Goal: Use online tool/utility: Use online tool/utility

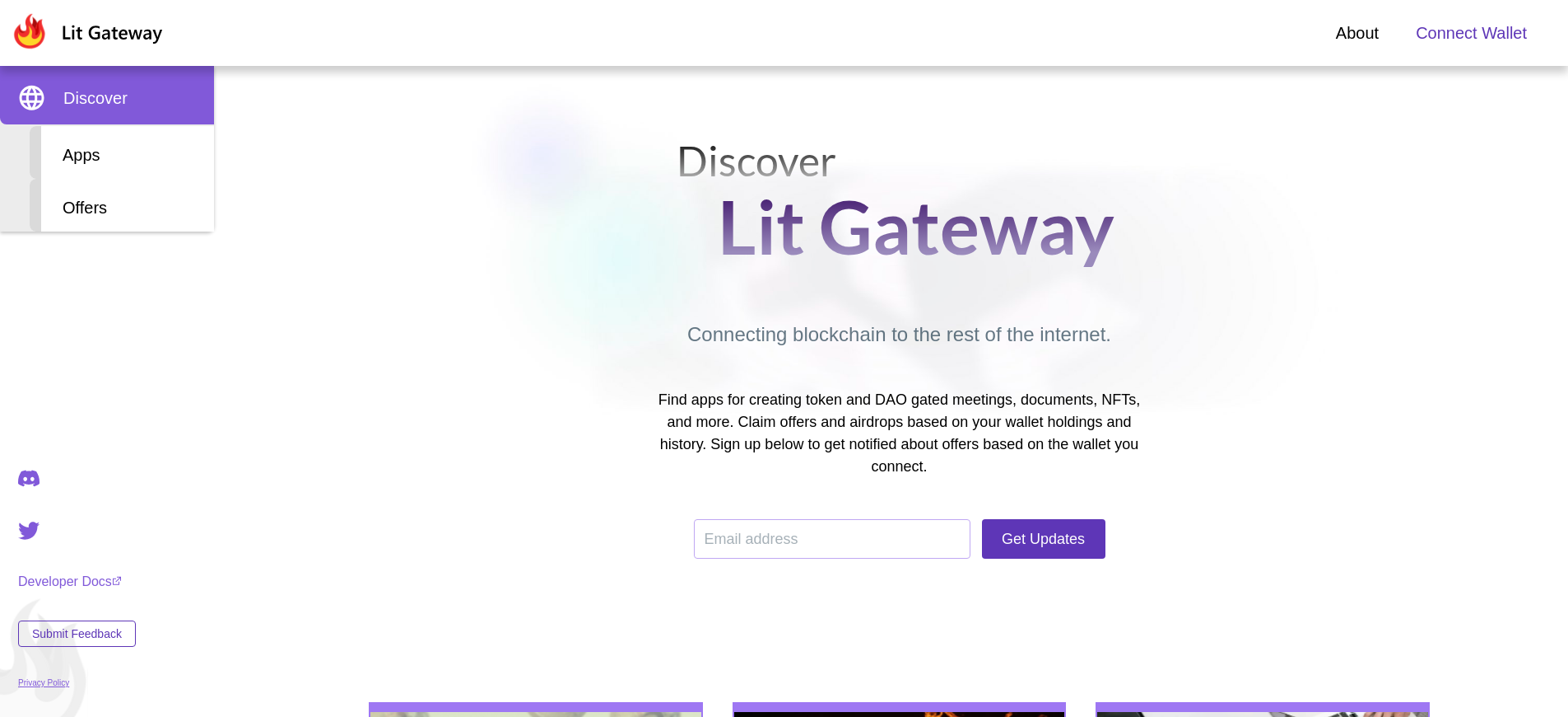
click at [1471, 33] on span "Connect Wallet" at bounding box center [1471, 33] width 112 height 25
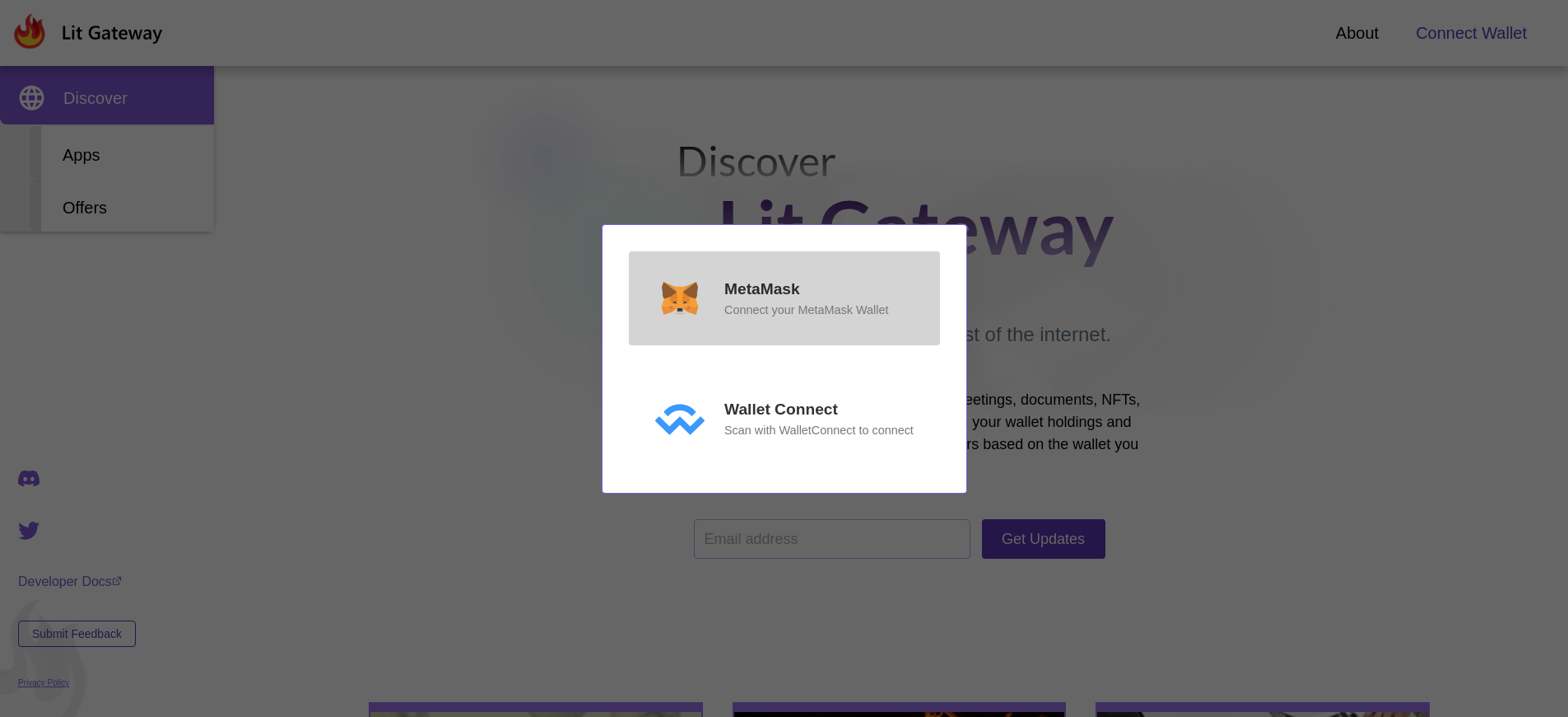
click at [762, 288] on p "MetaMask" at bounding box center [762, 290] width 76 height 24
click at [762, 302] on p "MetaMask" at bounding box center [762, 290] width 76 height 24
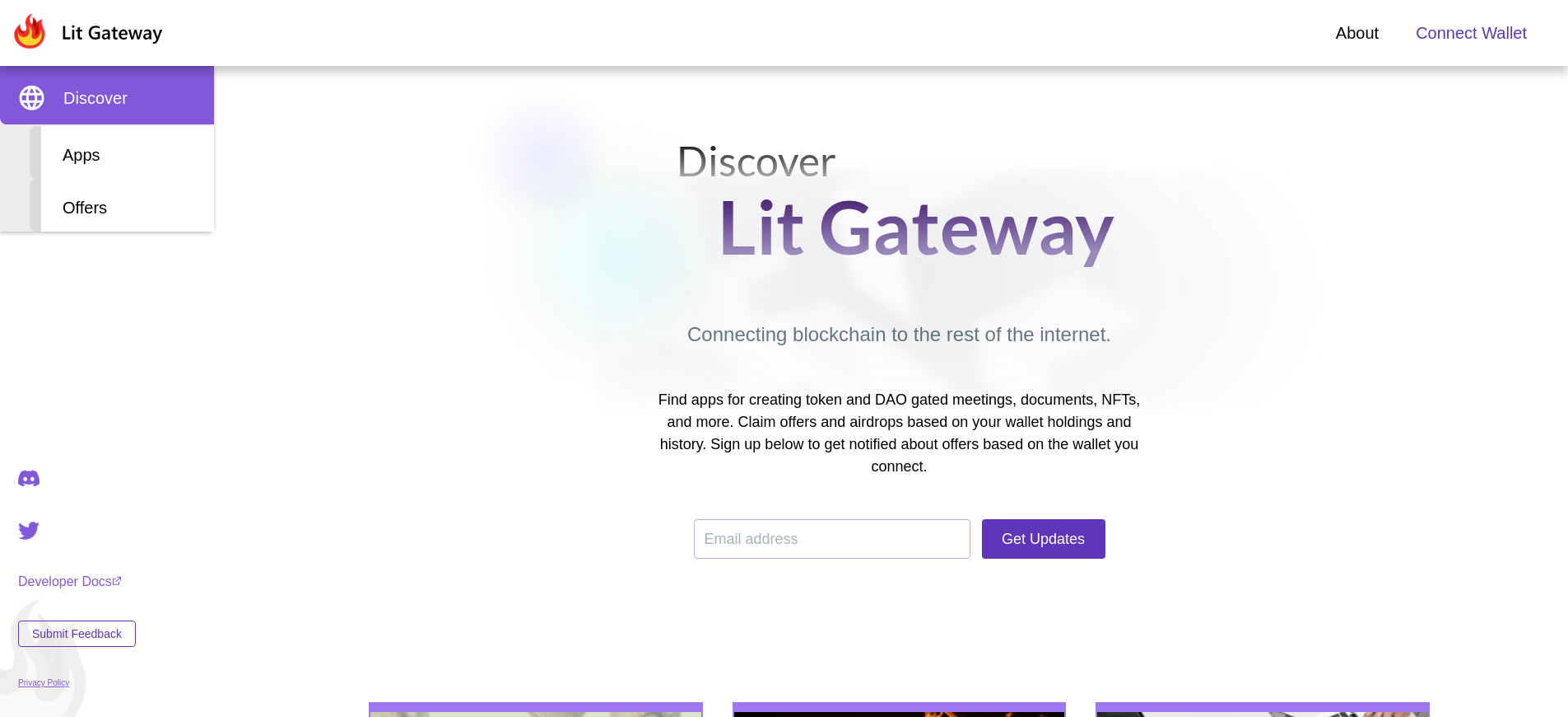
click at [1471, 33] on span "Connect Wallet" at bounding box center [1471, 33] width 112 height 25
click at [122, 152] on div "Apps" at bounding box center [121, 152] width 184 height 53
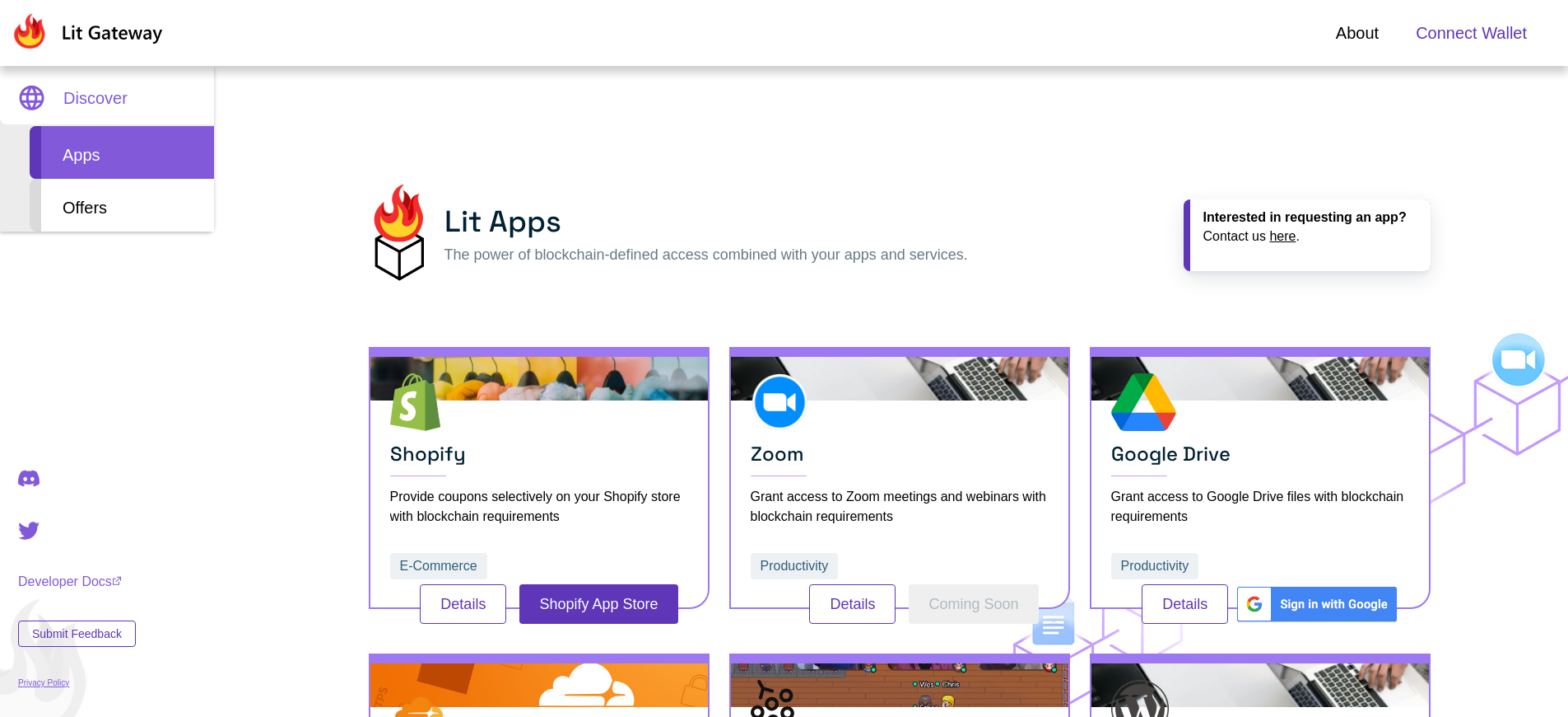
click at [1471, 33] on span "Connect Wallet" at bounding box center [1471, 33] width 112 height 25
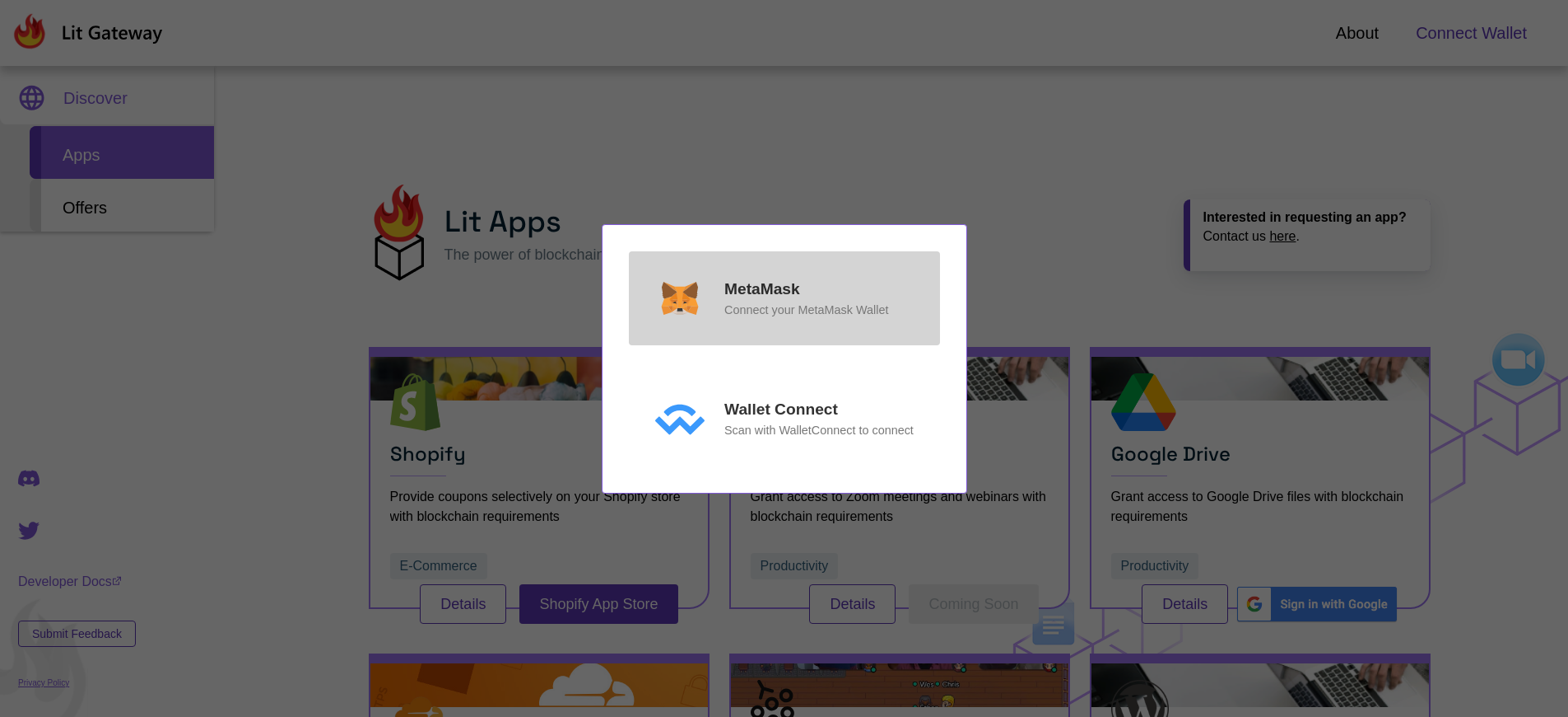
click at [762, 288] on p "MetaMask" at bounding box center [762, 290] width 76 height 24
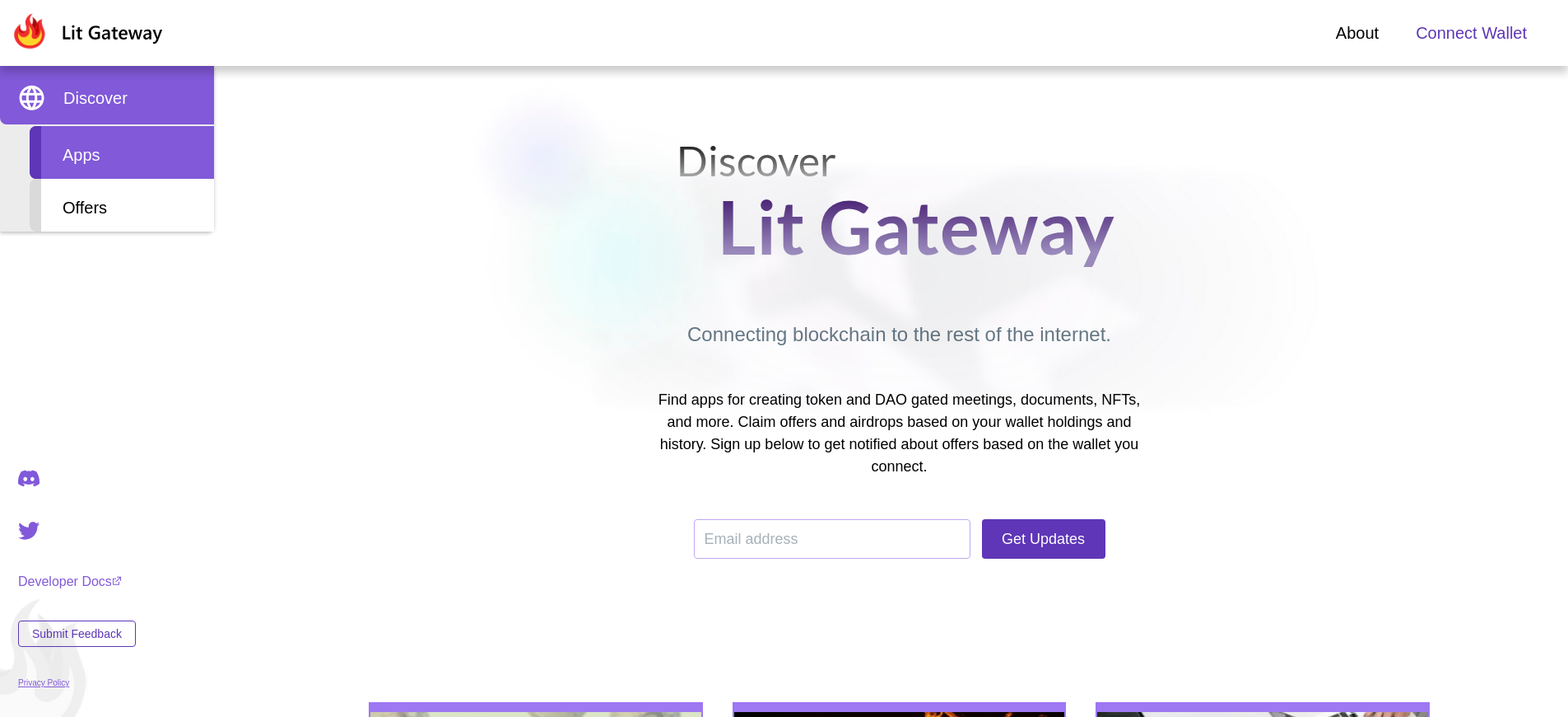
click at [122, 152] on div "Apps" at bounding box center [121, 152] width 184 height 53
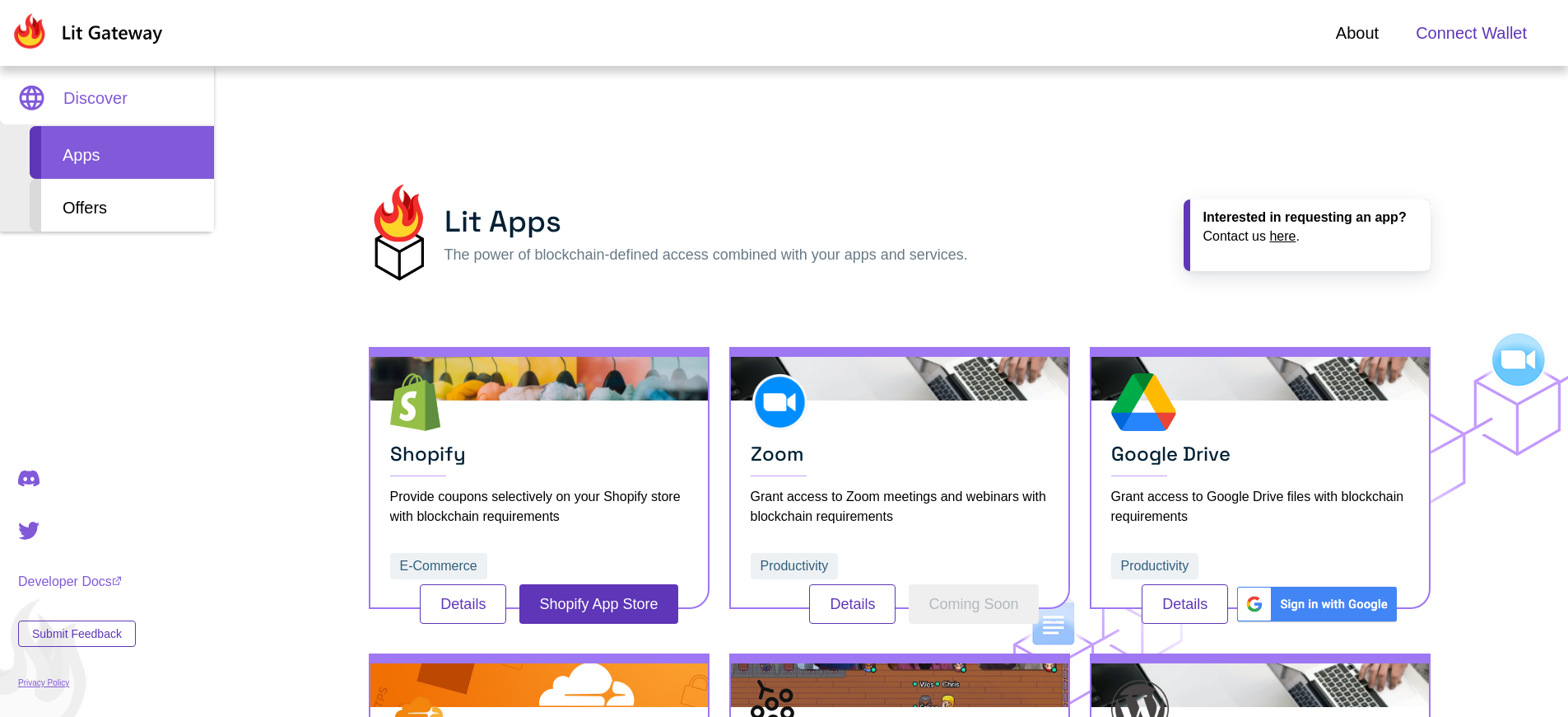
click at [1471, 33] on span "Connect Wallet" at bounding box center [1471, 33] width 112 height 25
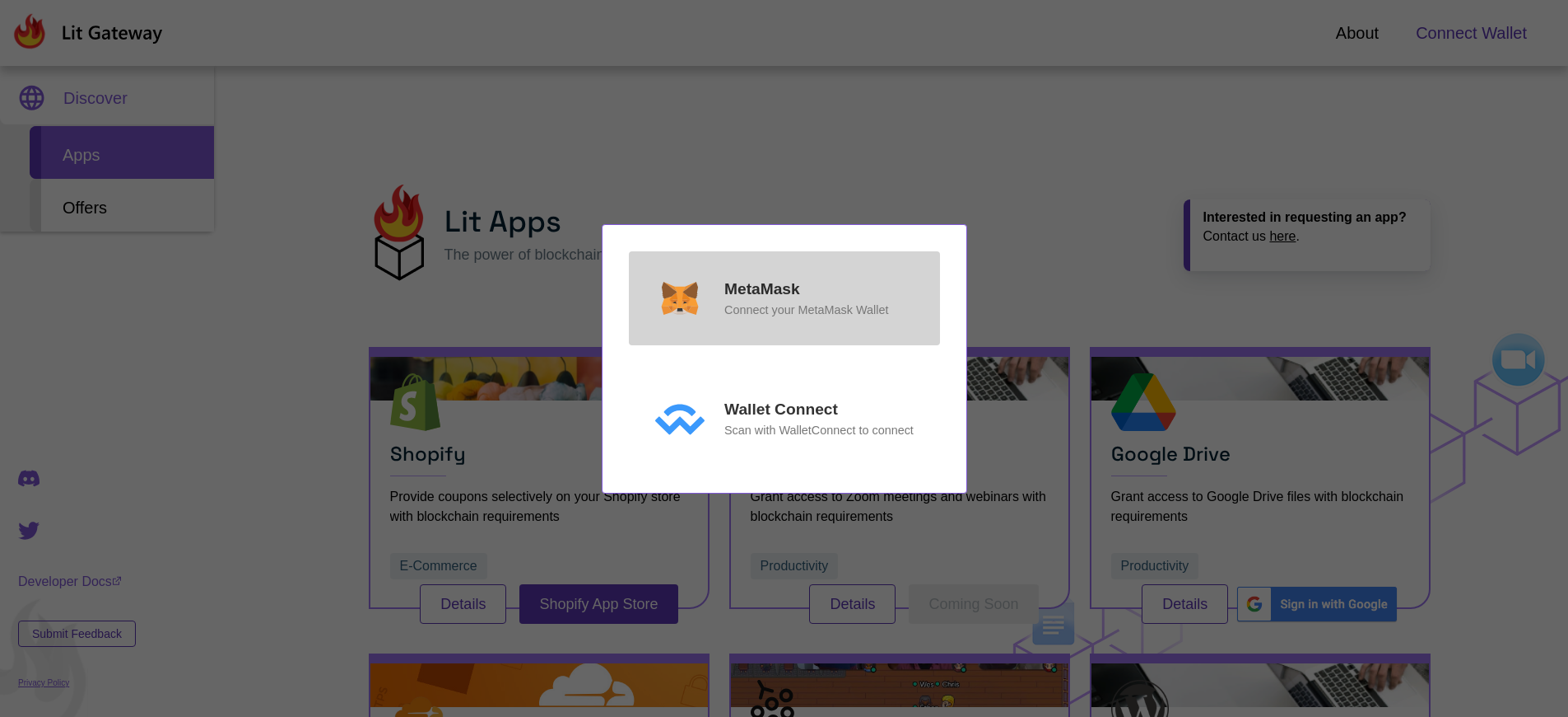
click at [762, 288] on p "MetaMask" at bounding box center [762, 290] width 76 height 24
click at [806, 310] on p "Connect your MetaMask Wallet" at bounding box center [806, 310] width 164 height 18
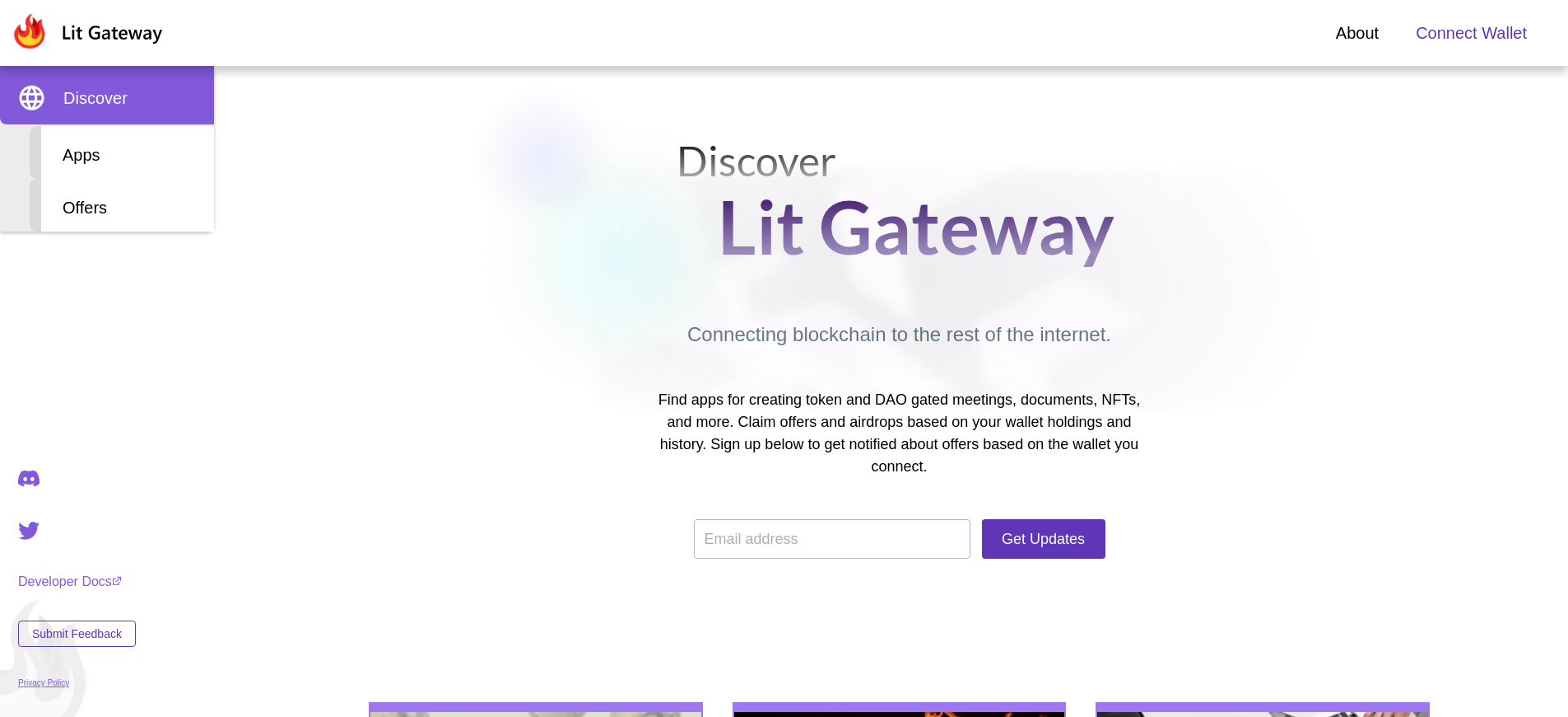
click at [1471, 33] on span "Connect Wallet" at bounding box center [1471, 33] width 112 height 25
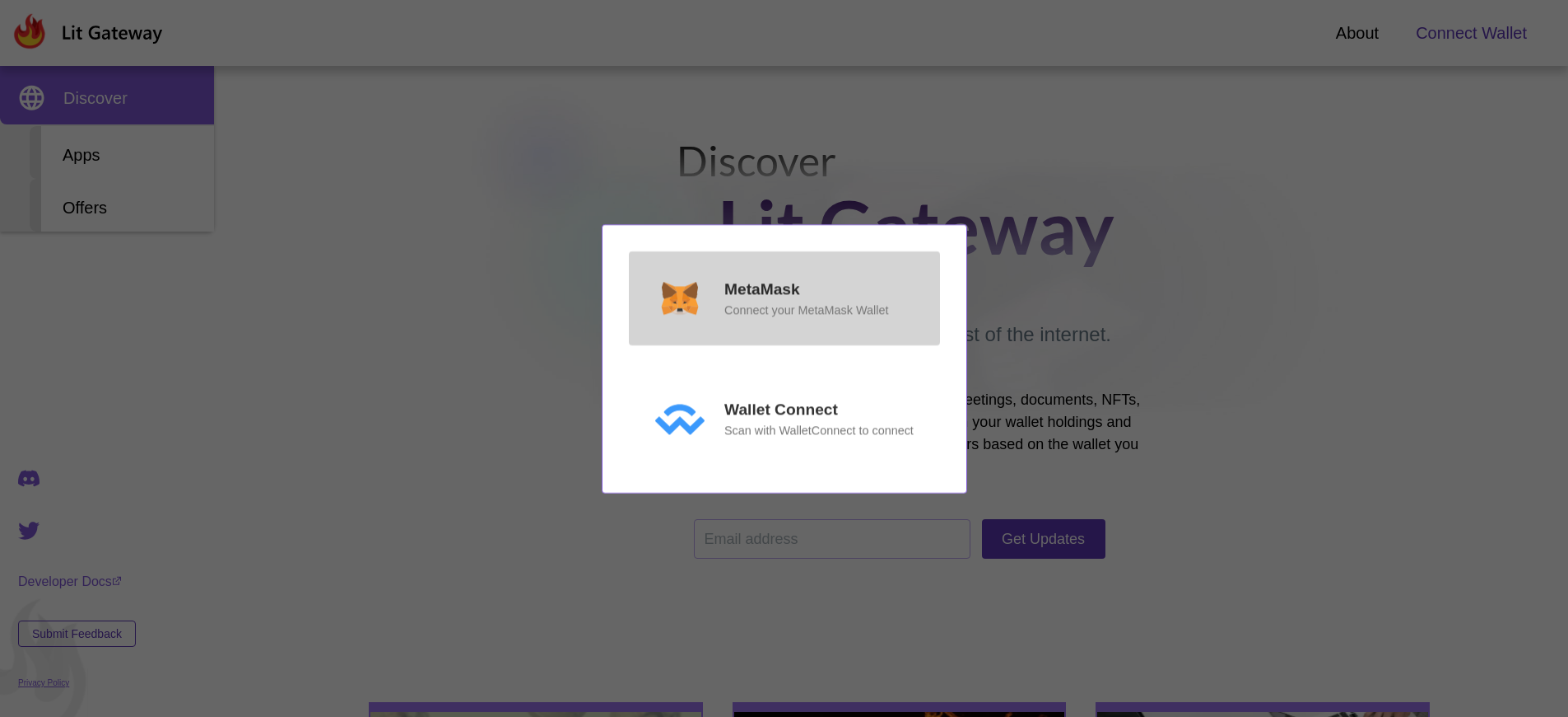
click at [762, 288] on p "MetaMask" at bounding box center [762, 290] width 76 height 24
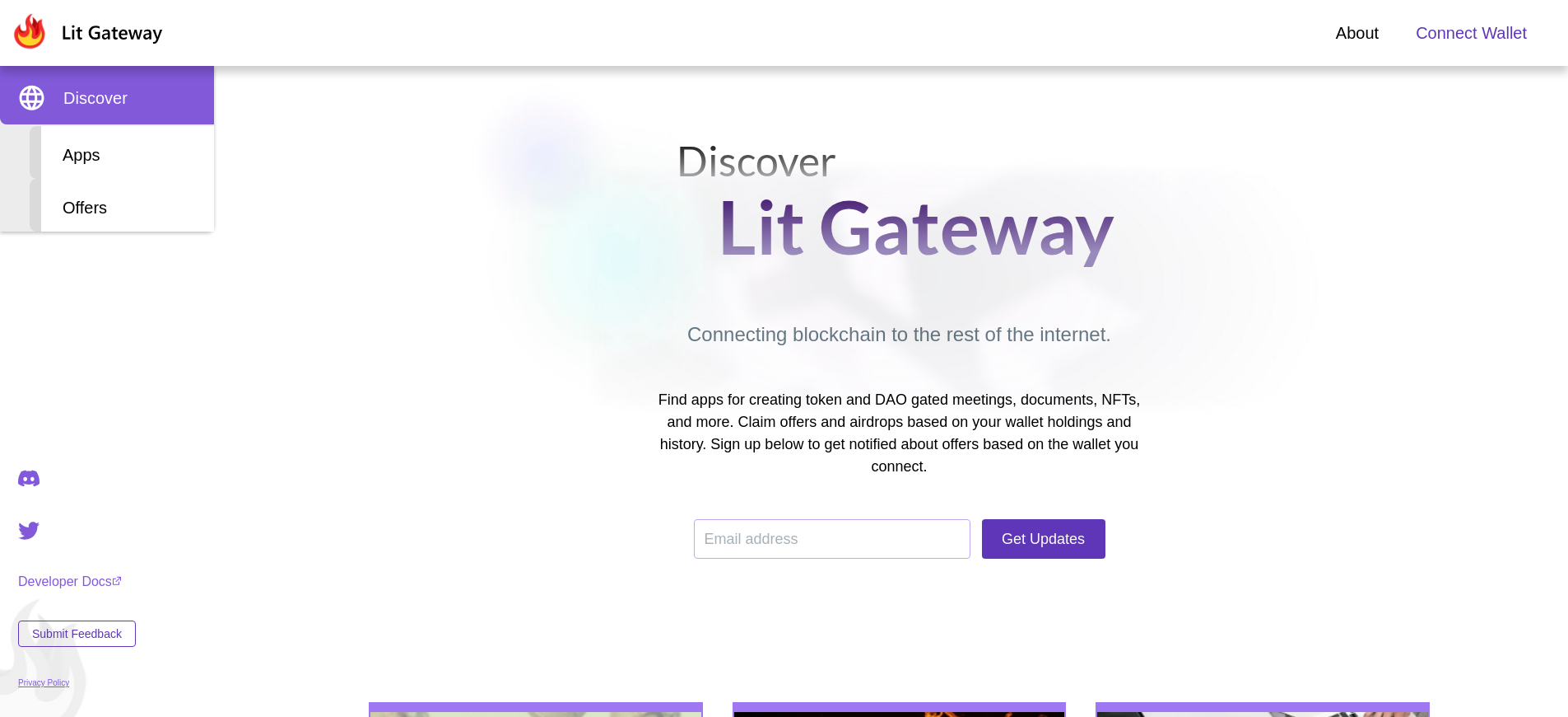
click at [1471, 33] on span "Connect Wallet" at bounding box center [1471, 33] width 112 height 25
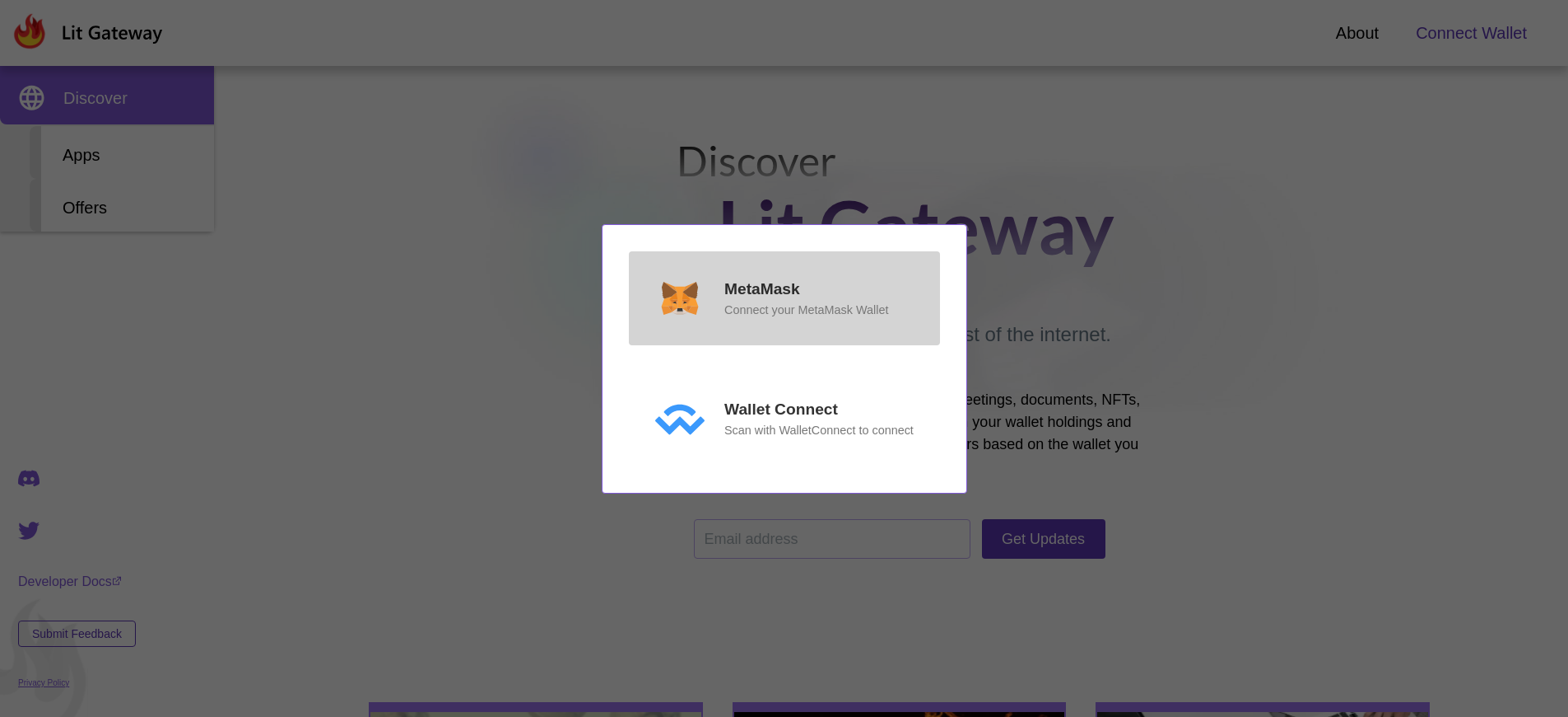
click at [806, 319] on p "Connect your MetaMask Wallet" at bounding box center [806, 310] width 164 height 18
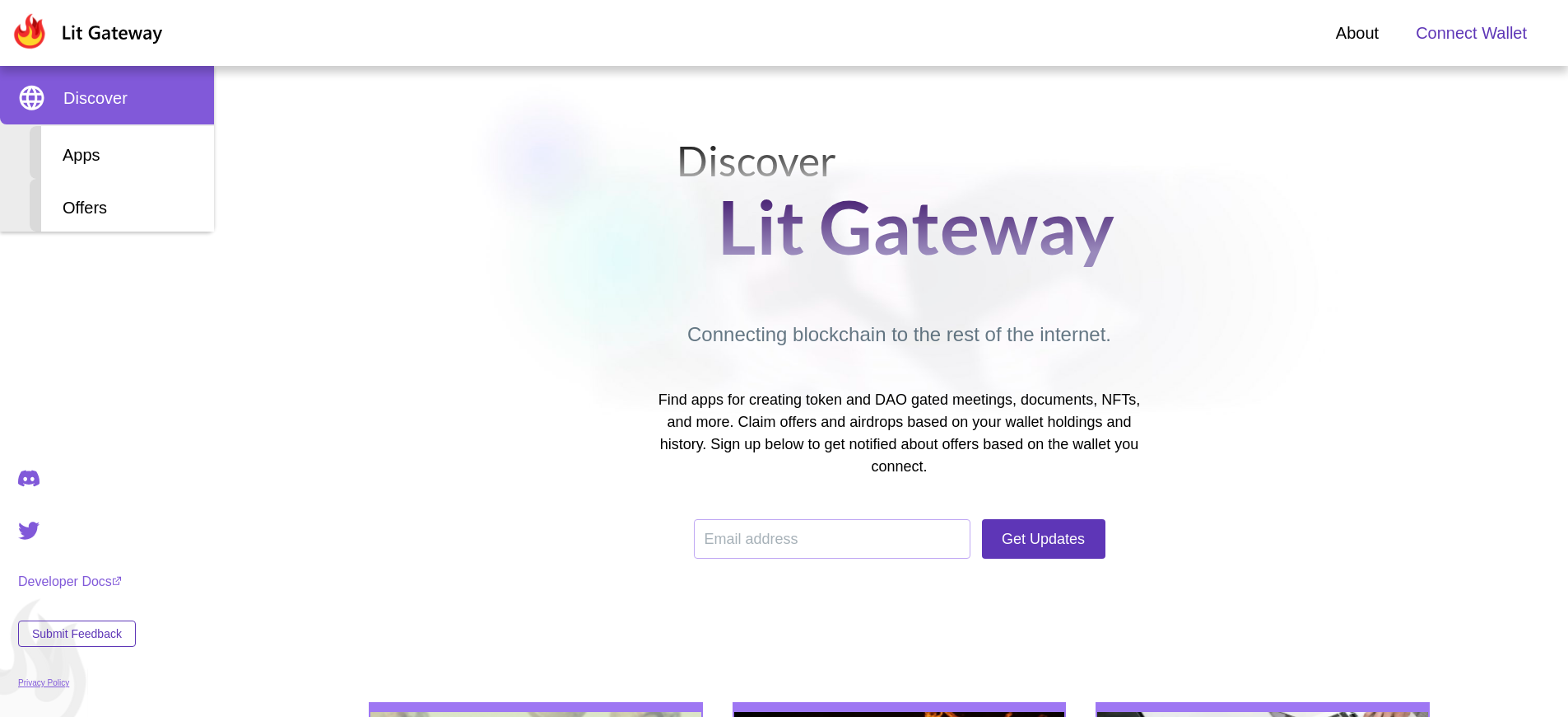
click at [1471, 33] on span "Connect Wallet" at bounding box center [1471, 33] width 112 height 25
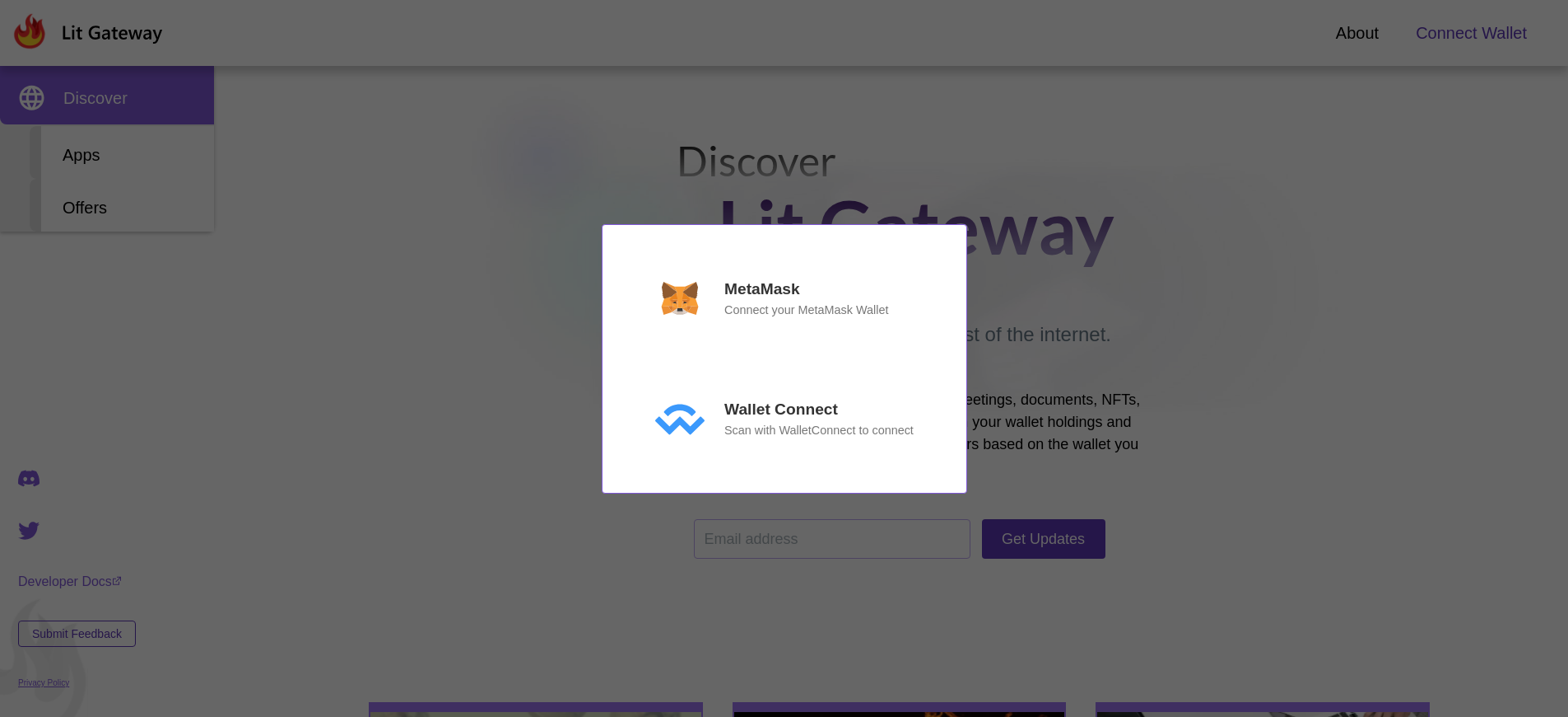
click at [762, 288] on p "MetaMask" at bounding box center [762, 290] width 76 height 24
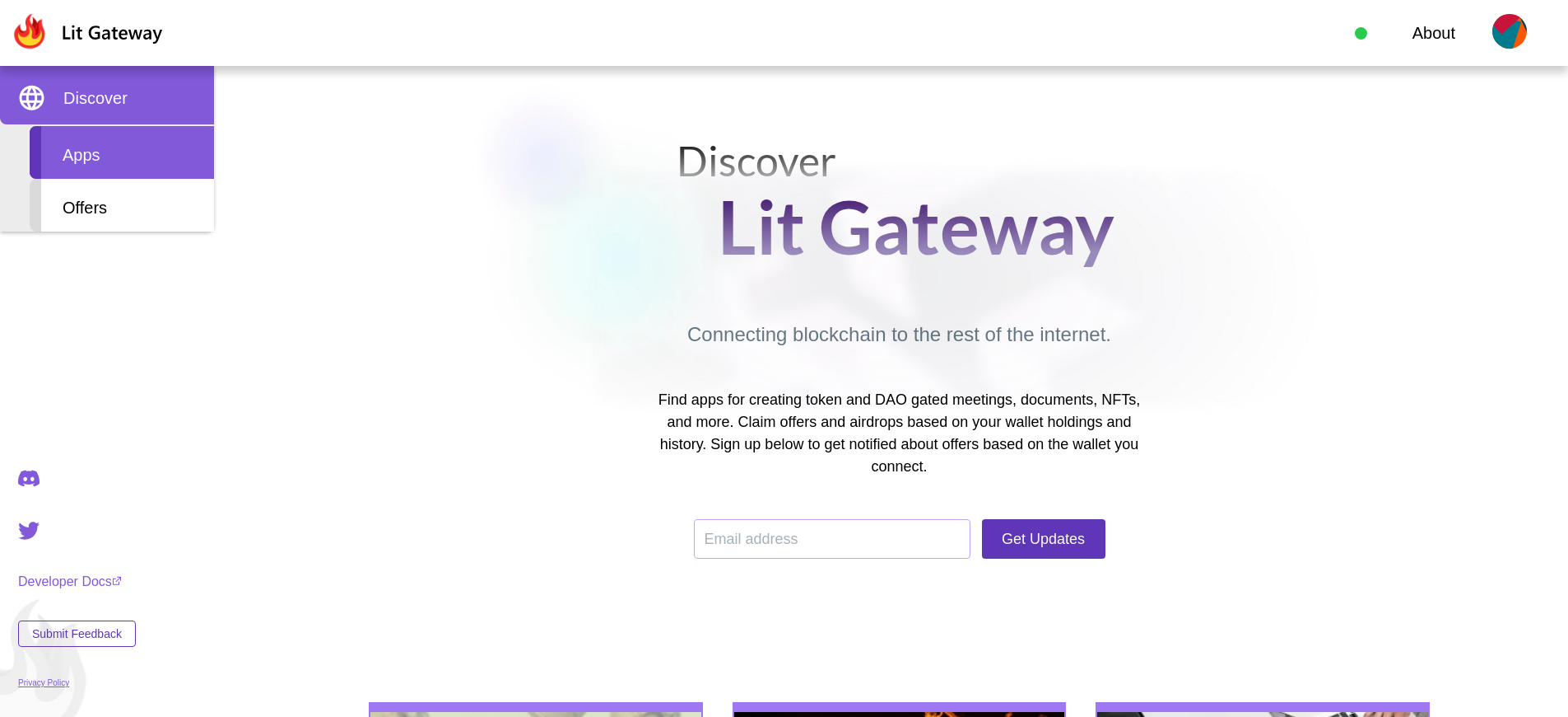
click at [122, 152] on div "Apps" at bounding box center [121, 152] width 184 height 53
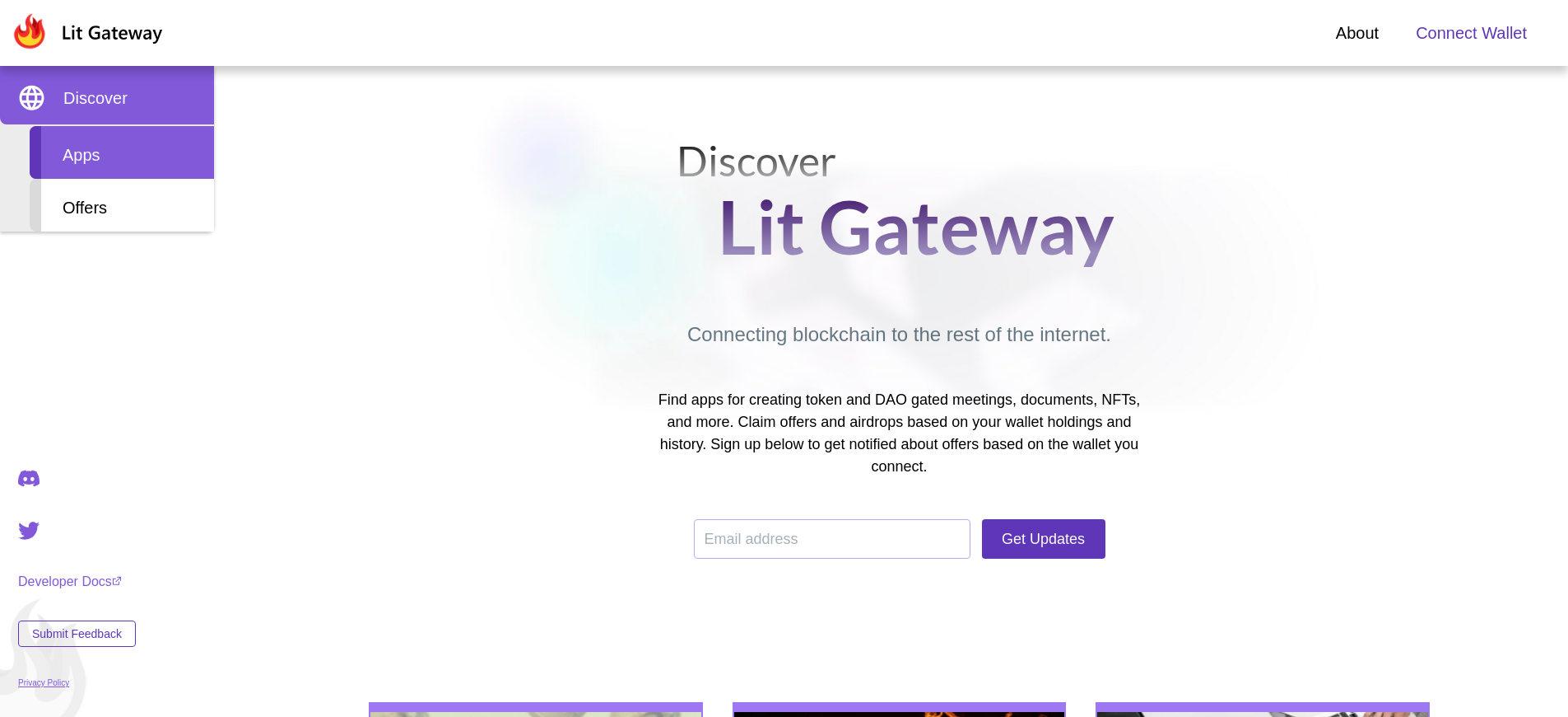
click at [122, 152] on div "Apps" at bounding box center [121, 152] width 184 height 53
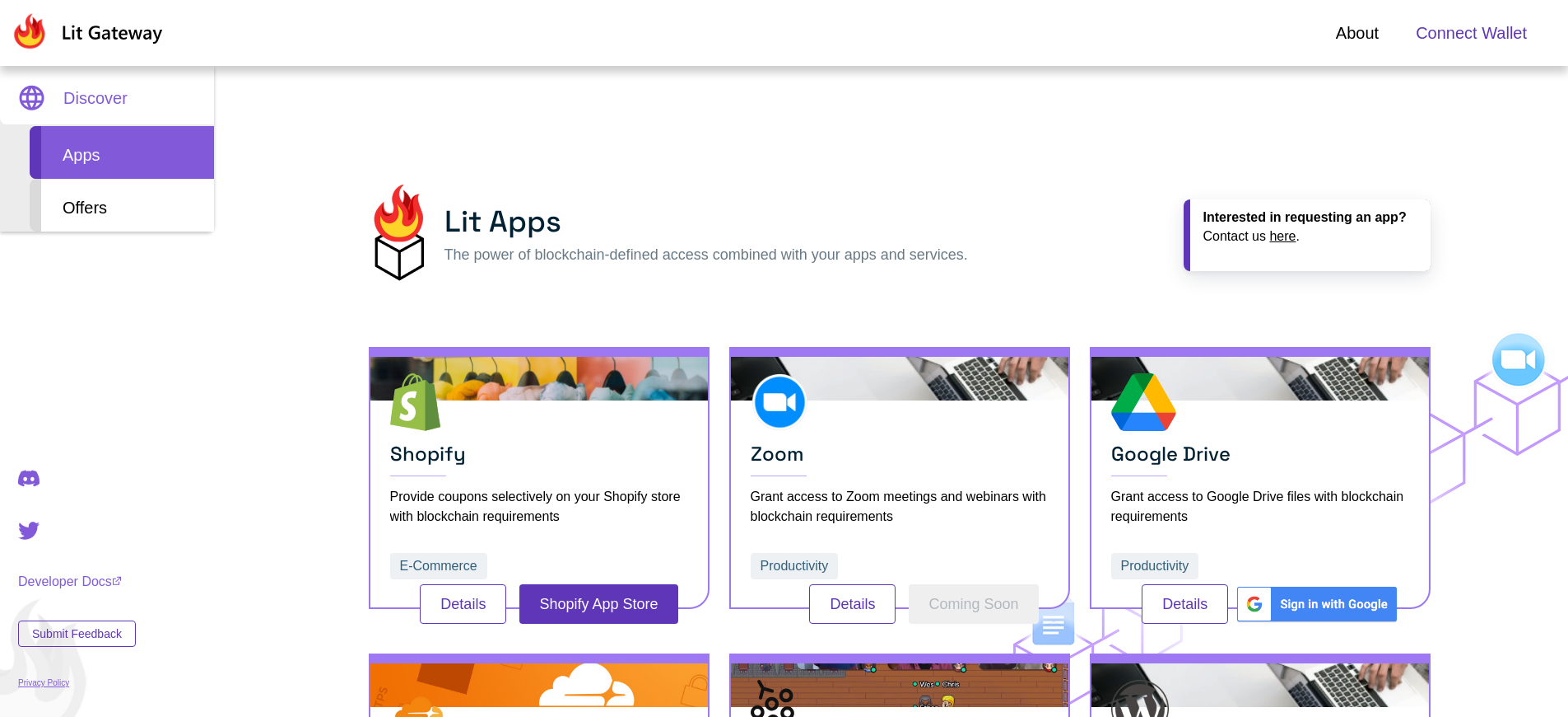
click at [1471, 33] on span "Connect Wallet" at bounding box center [1471, 33] width 112 height 25
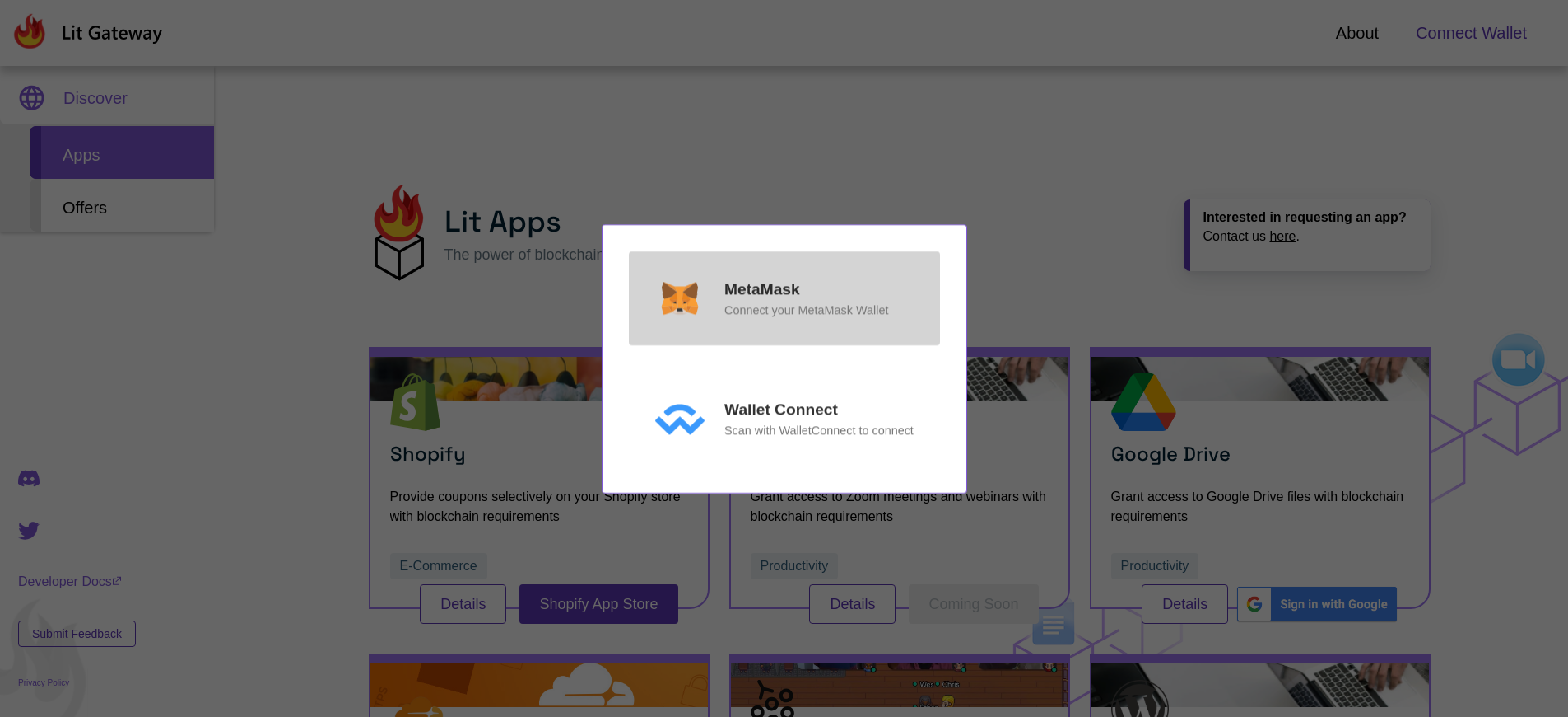
click at [762, 288] on p "MetaMask" at bounding box center [762, 290] width 76 height 24
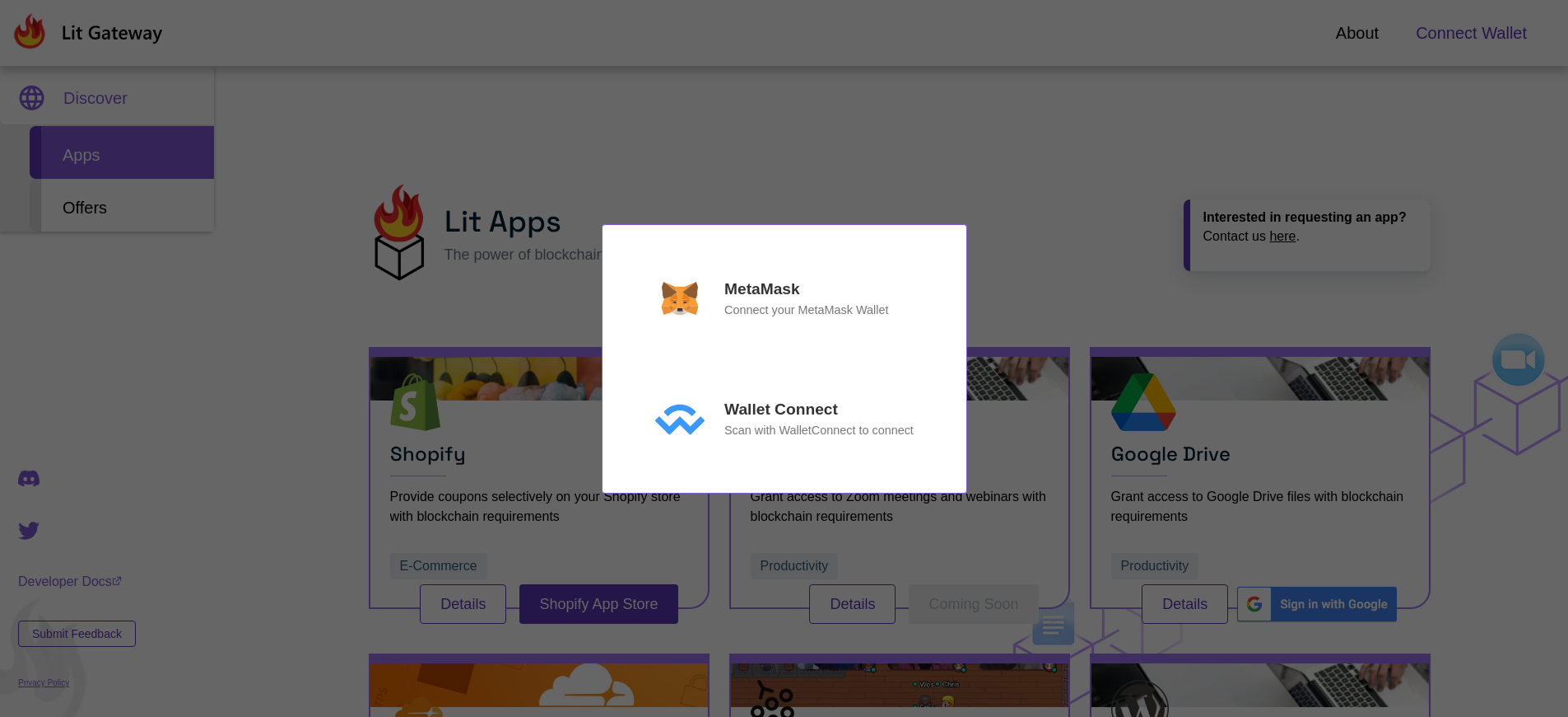
click at [1471, 33] on div "MetaMask Connect your MetaMask Wallet Wallet Connect Scan with WalletConnect to…" at bounding box center [784, 358] width 1568 height 717
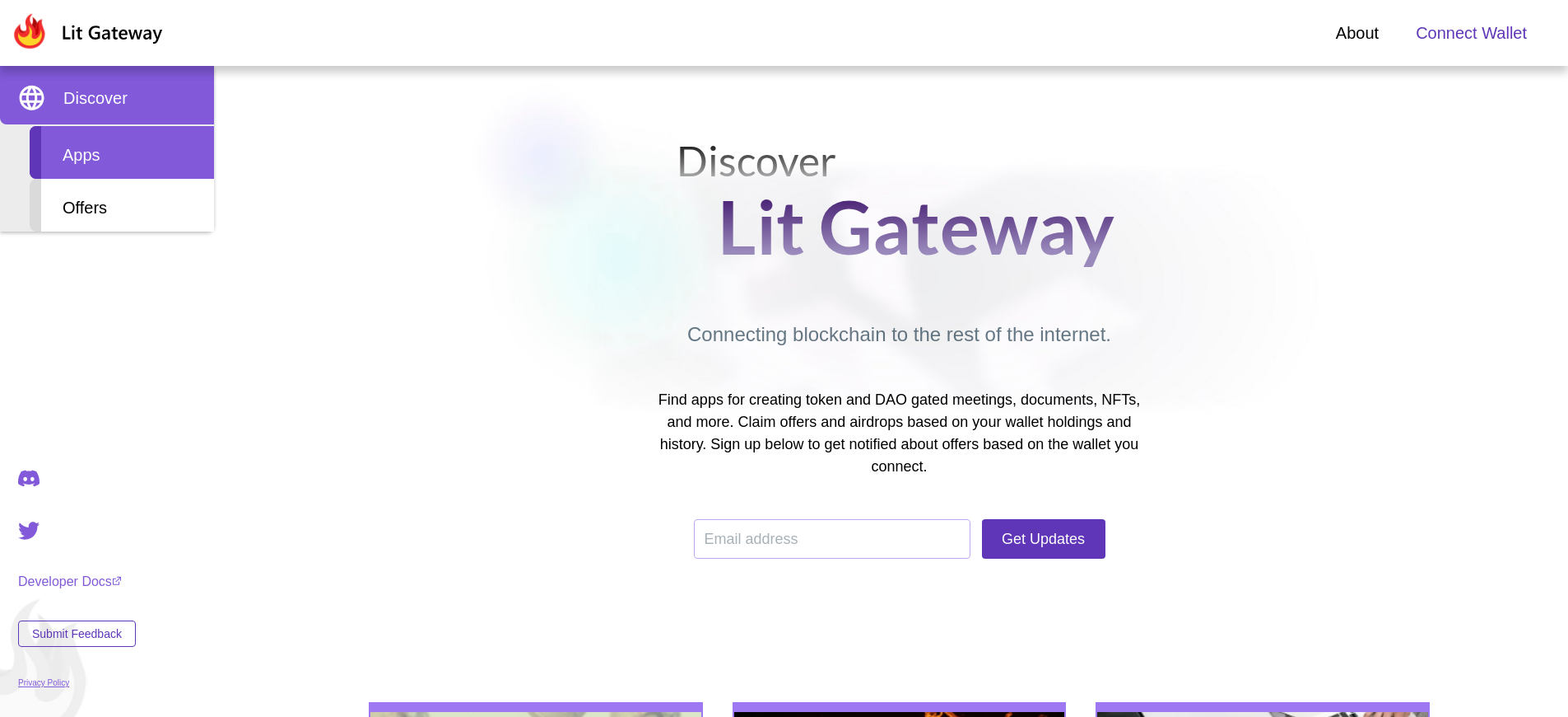
click at [122, 152] on div "Apps" at bounding box center [121, 152] width 184 height 53
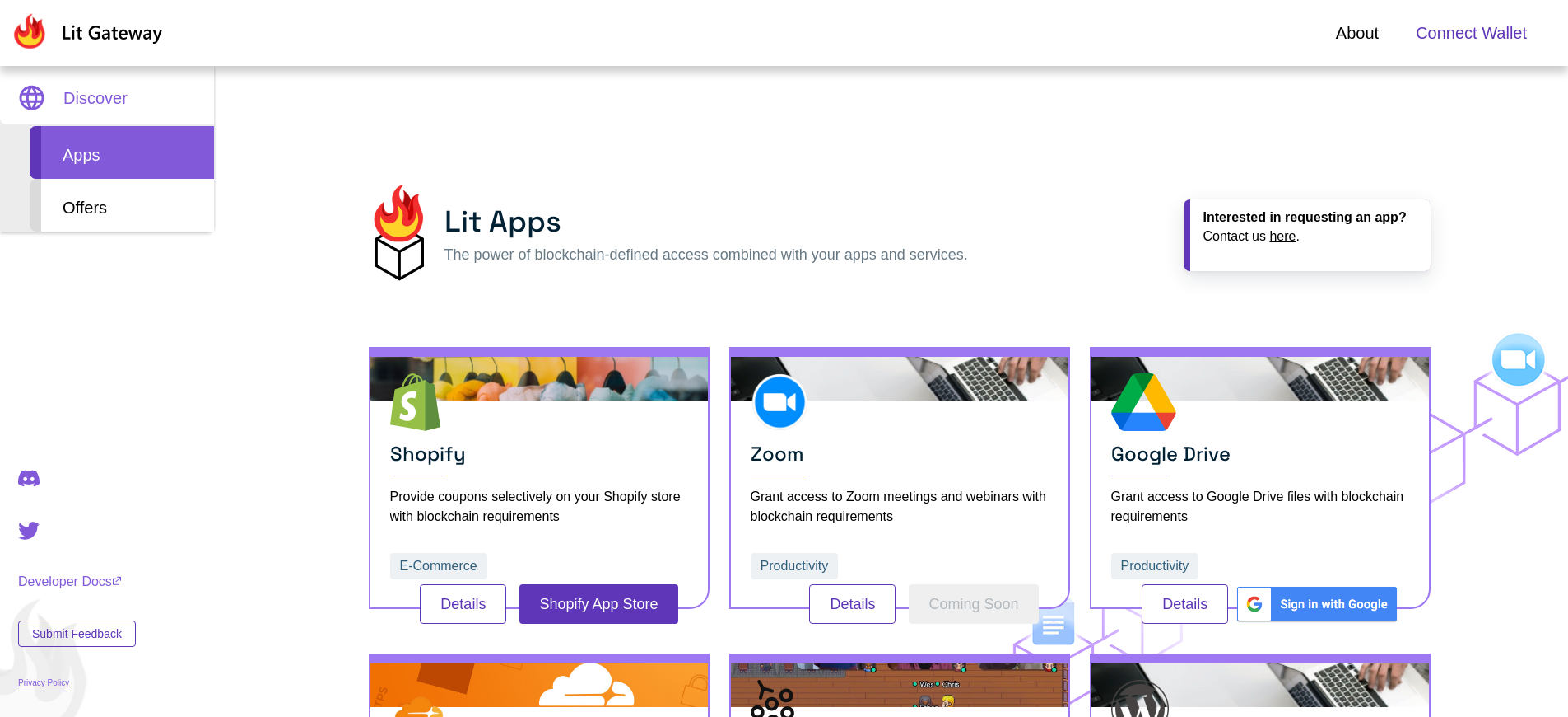
click at [1471, 33] on span "Connect Wallet" at bounding box center [1471, 33] width 112 height 25
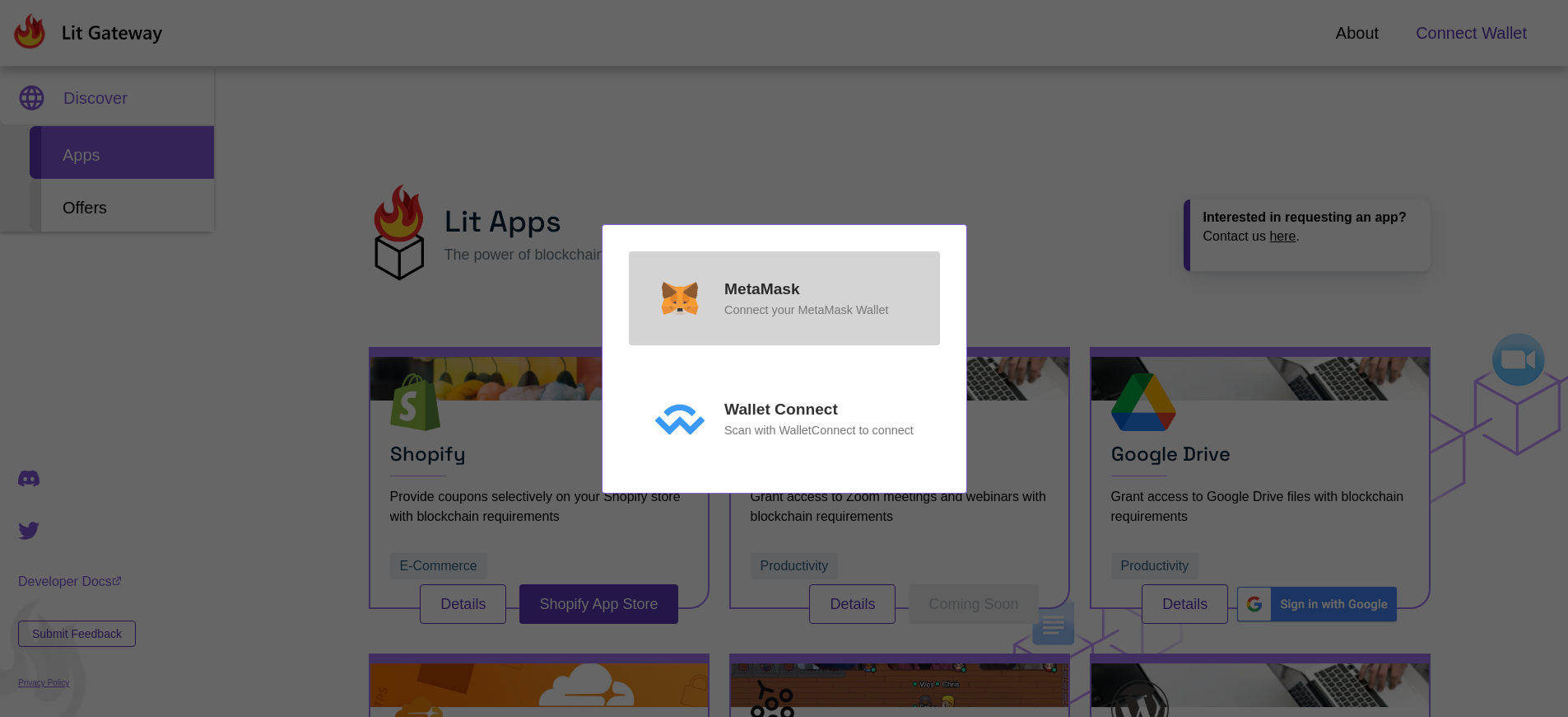
click at [762, 288] on p "MetaMask" at bounding box center [762, 290] width 76 height 24
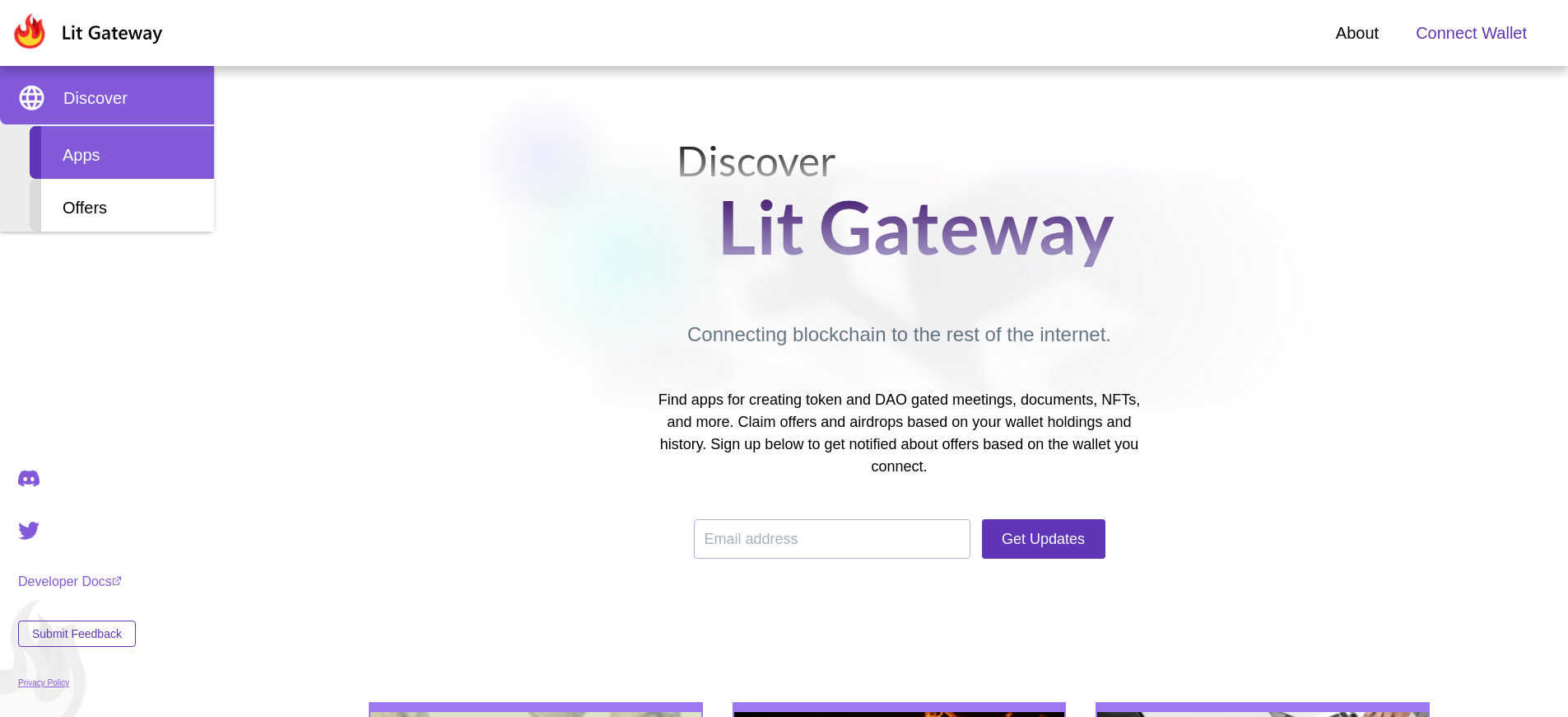
click at [122, 152] on div "Apps" at bounding box center [121, 152] width 184 height 53
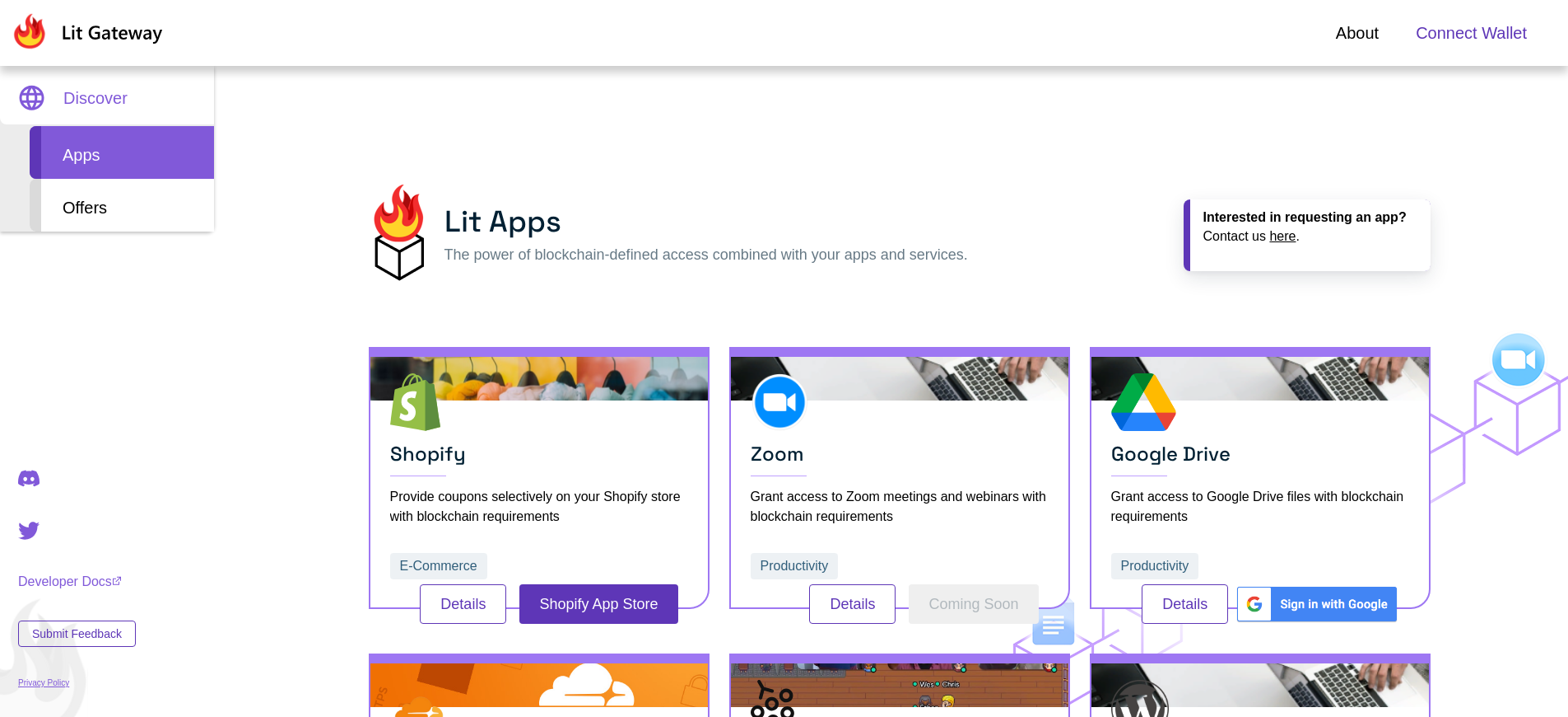
click at [1471, 33] on span "Connect Wallet" at bounding box center [1471, 33] width 112 height 25
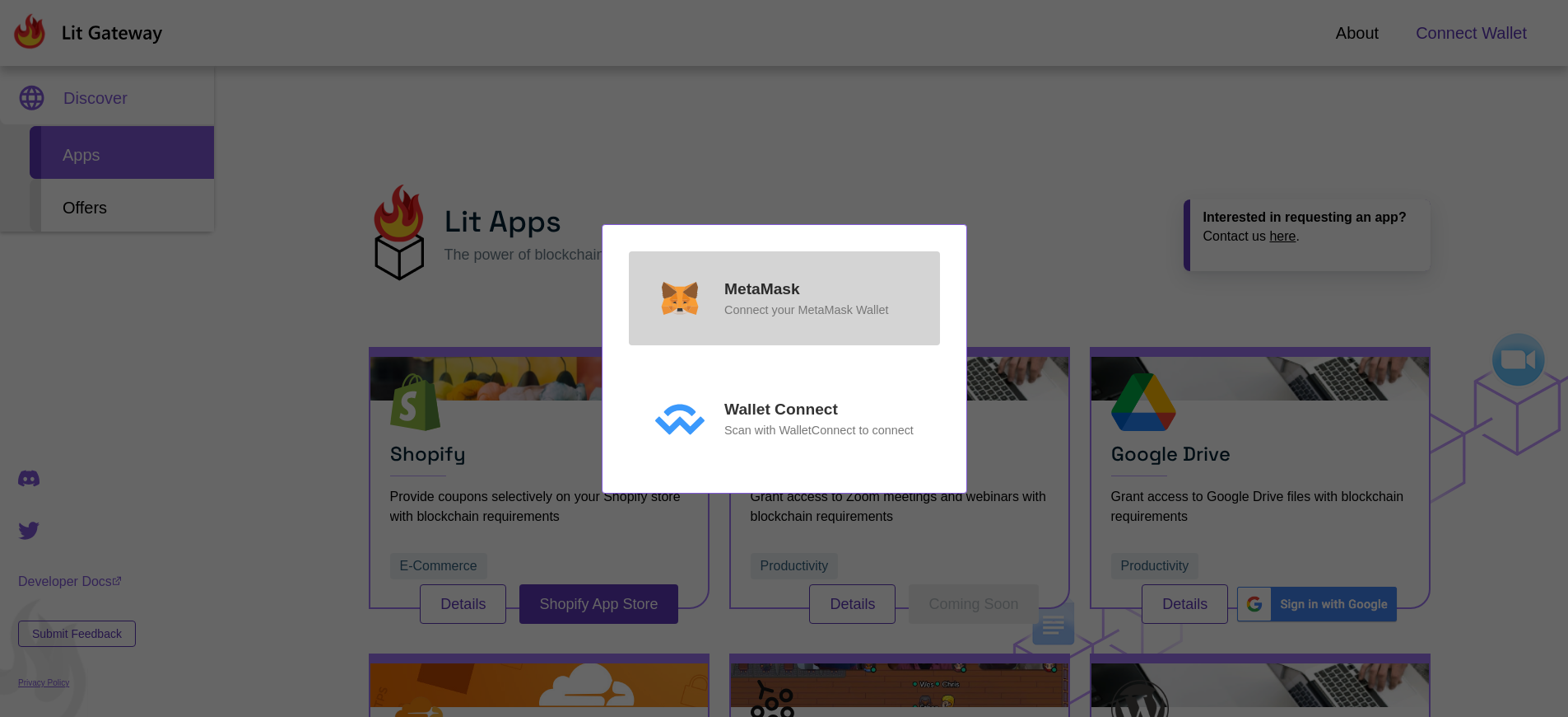
click at [762, 288] on p "MetaMask" at bounding box center [762, 290] width 76 height 24
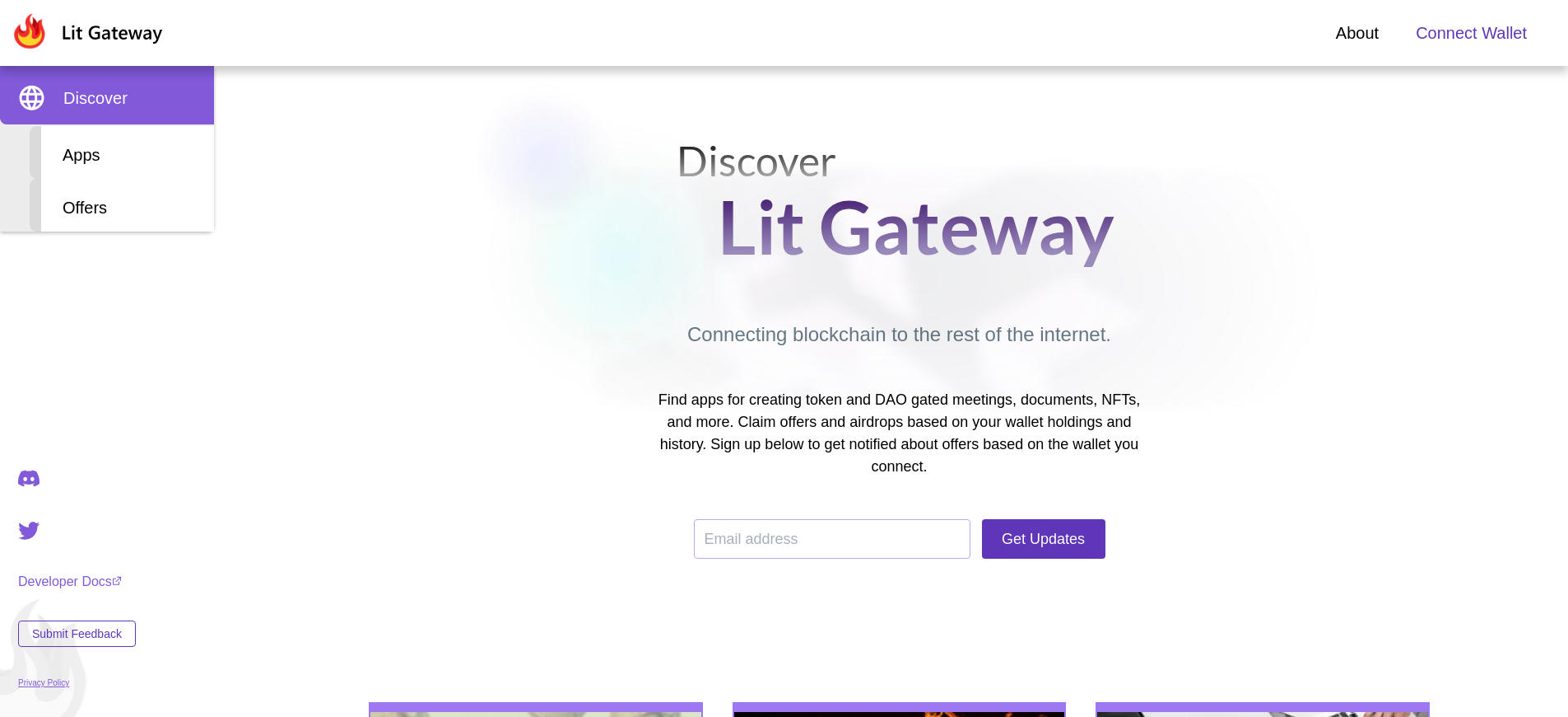
click at [1471, 33] on span "Connect Wallet" at bounding box center [1471, 33] width 112 height 25
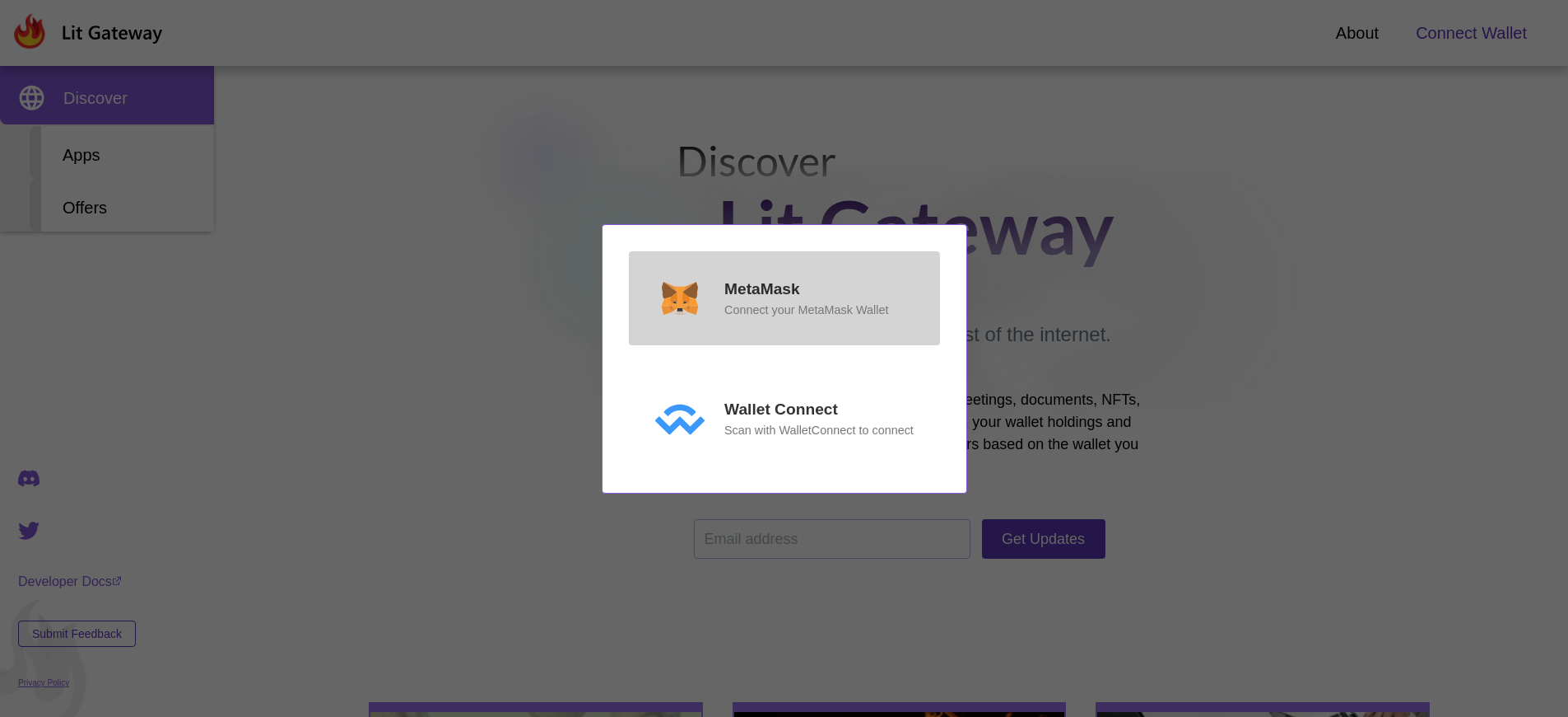
click at [762, 288] on p "MetaMask" at bounding box center [762, 290] width 76 height 24
